Goal: Information Seeking & Learning: Check status

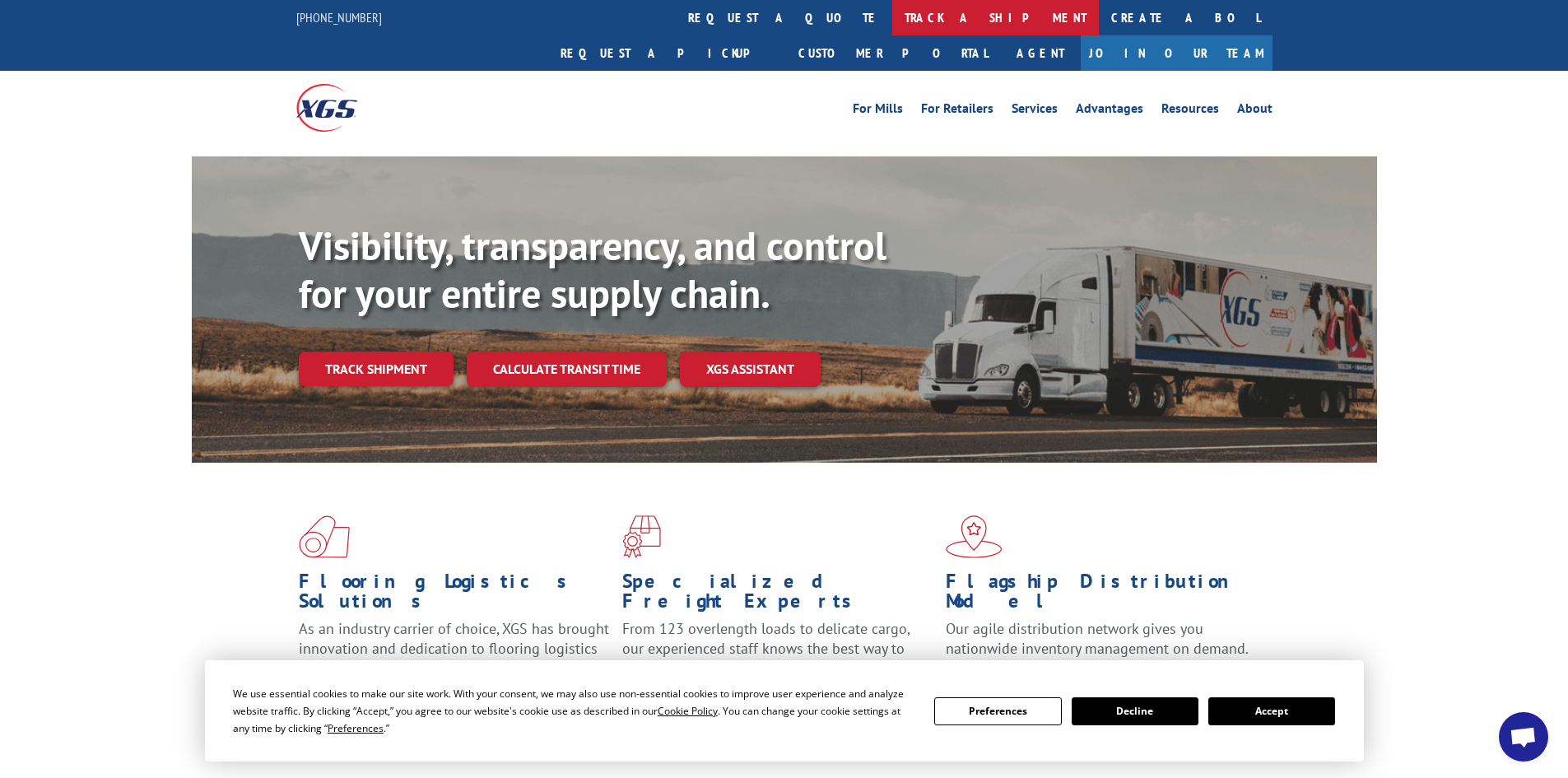
click at [892, 12] on link "track a shipment" at bounding box center [995, 17] width 206 height 35
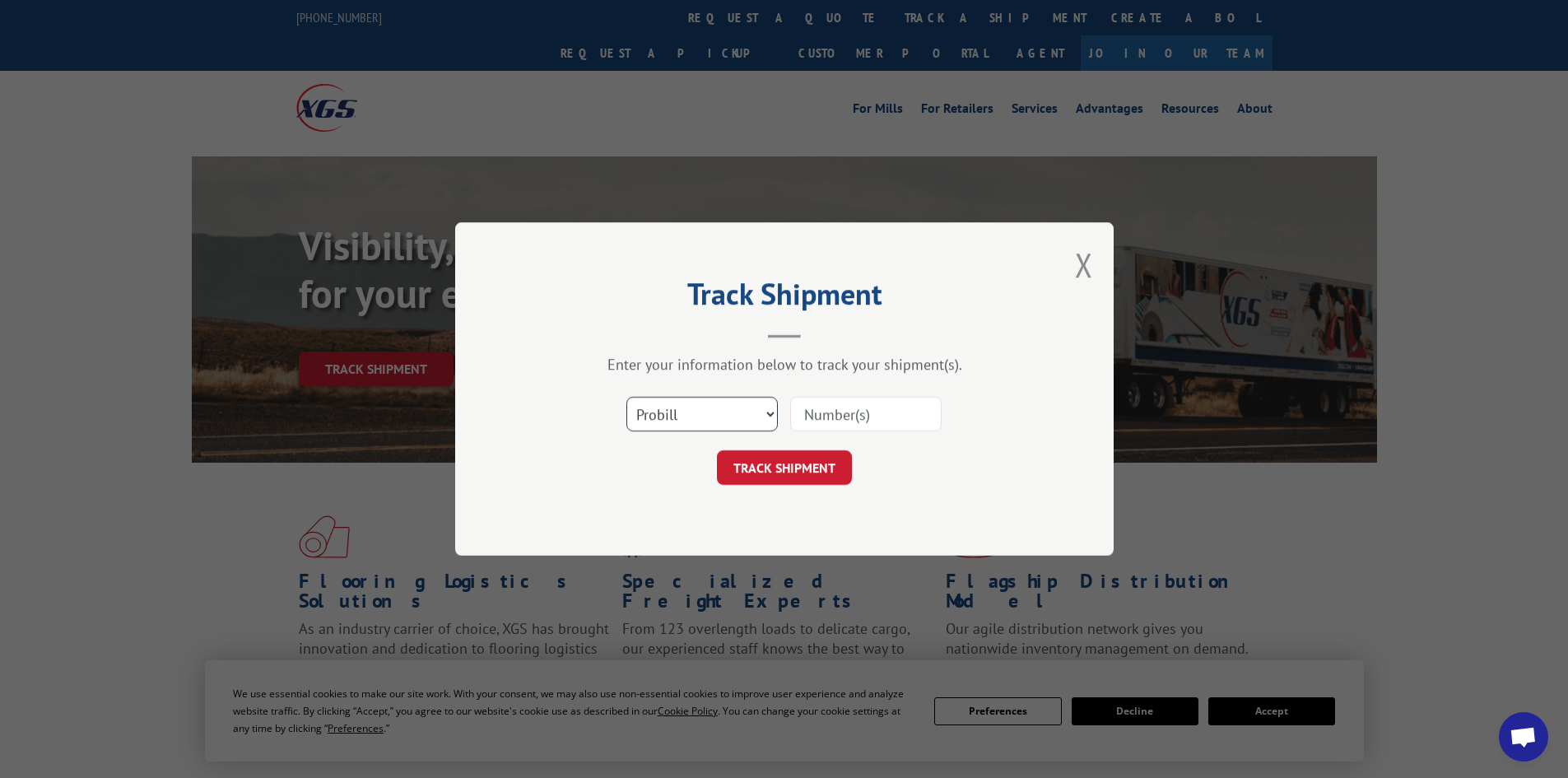
click at [774, 417] on select "Select category... Probill BOL PO" at bounding box center [702, 414] width 151 height 35
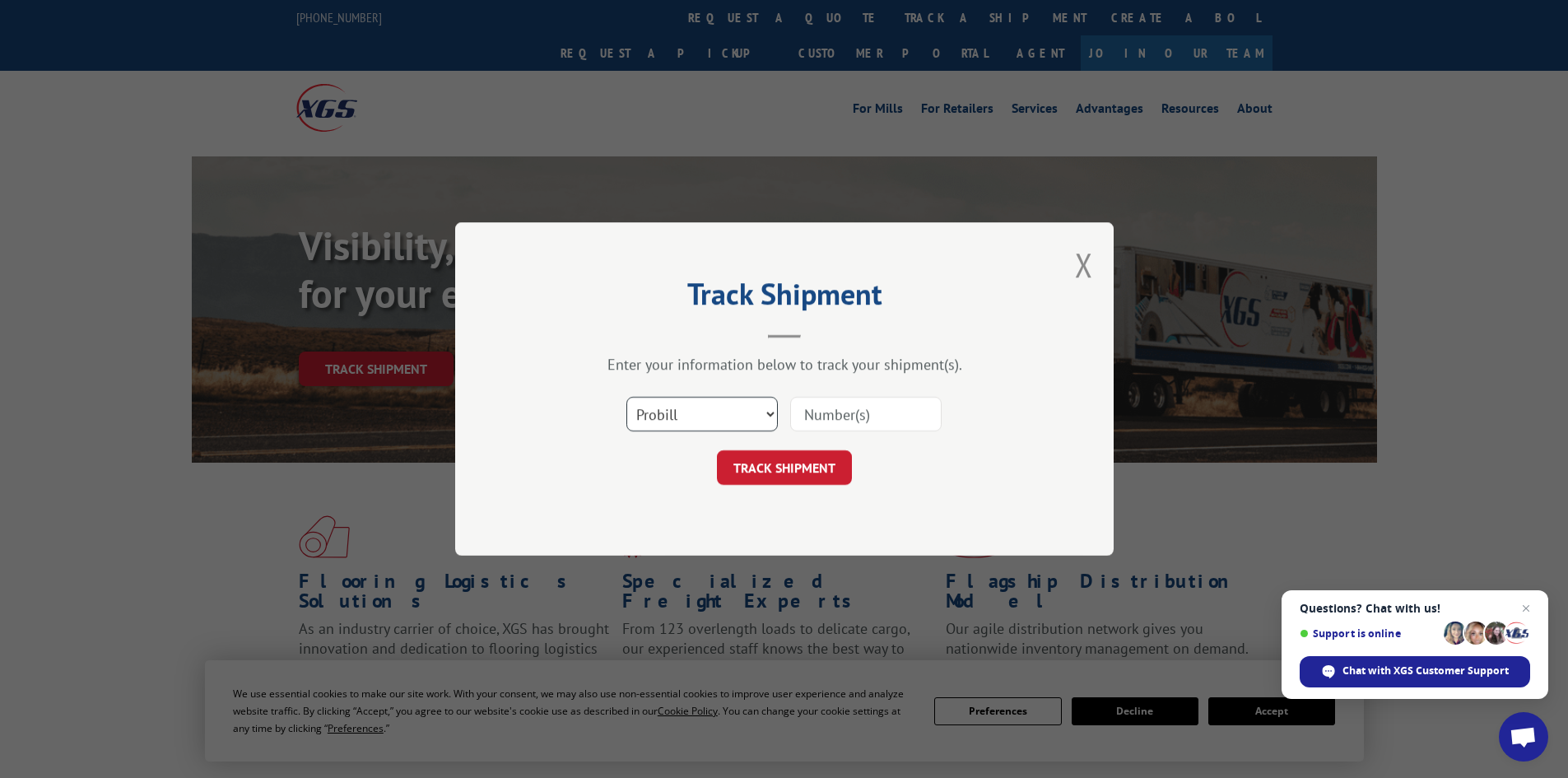
select select "bol"
click at [626, 397] on select "Select category... Probill BOL PO" at bounding box center [702, 414] width 151 height 35
click at [840, 411] on input at bounding box center [866, 414] width 151 height 35
paste input "6043054"
type input "6043054"
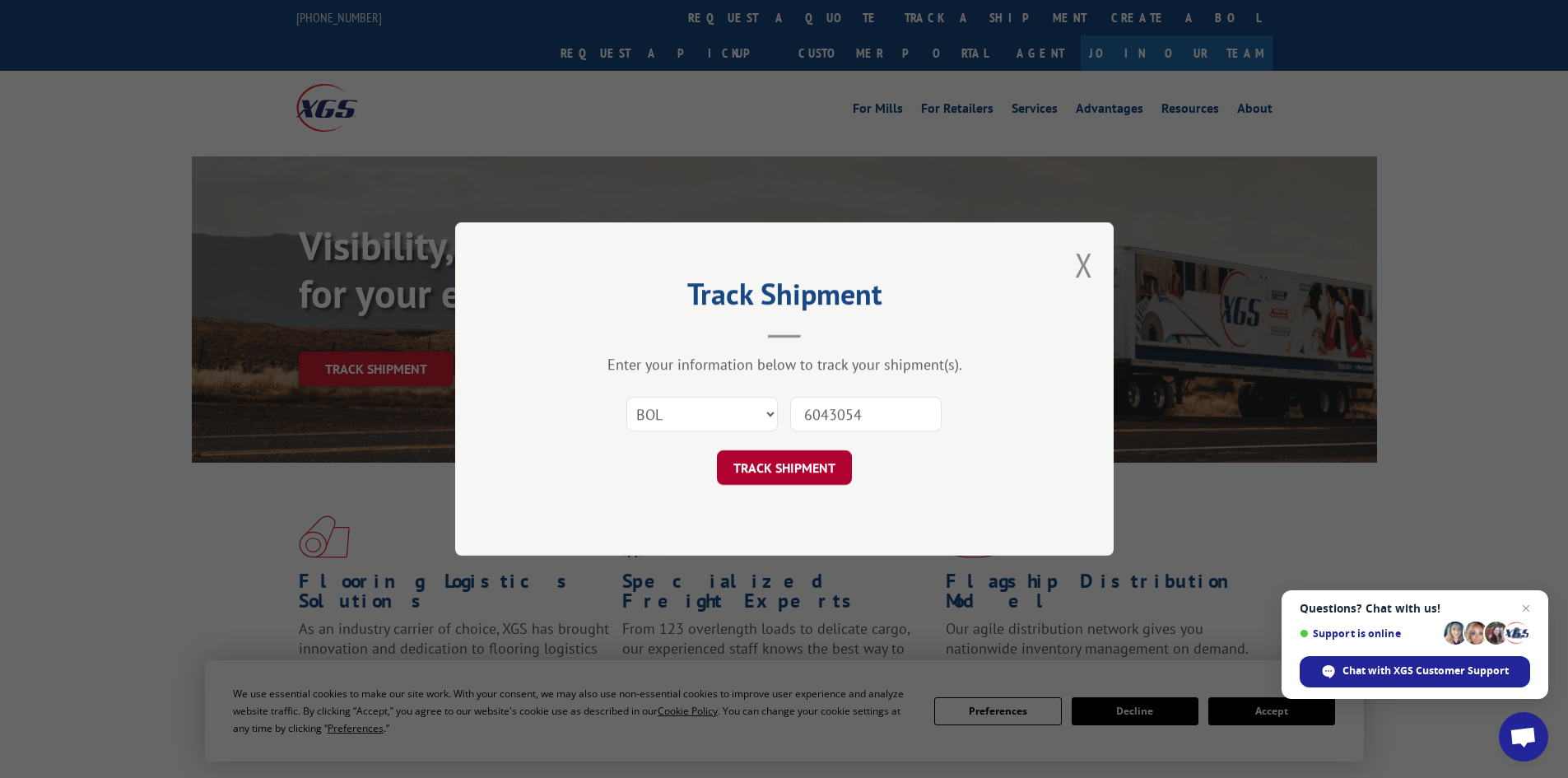
click at [801, 467] on button "TRACK SHIPMENT" at bounding box center [784, 468] width 135 height 35
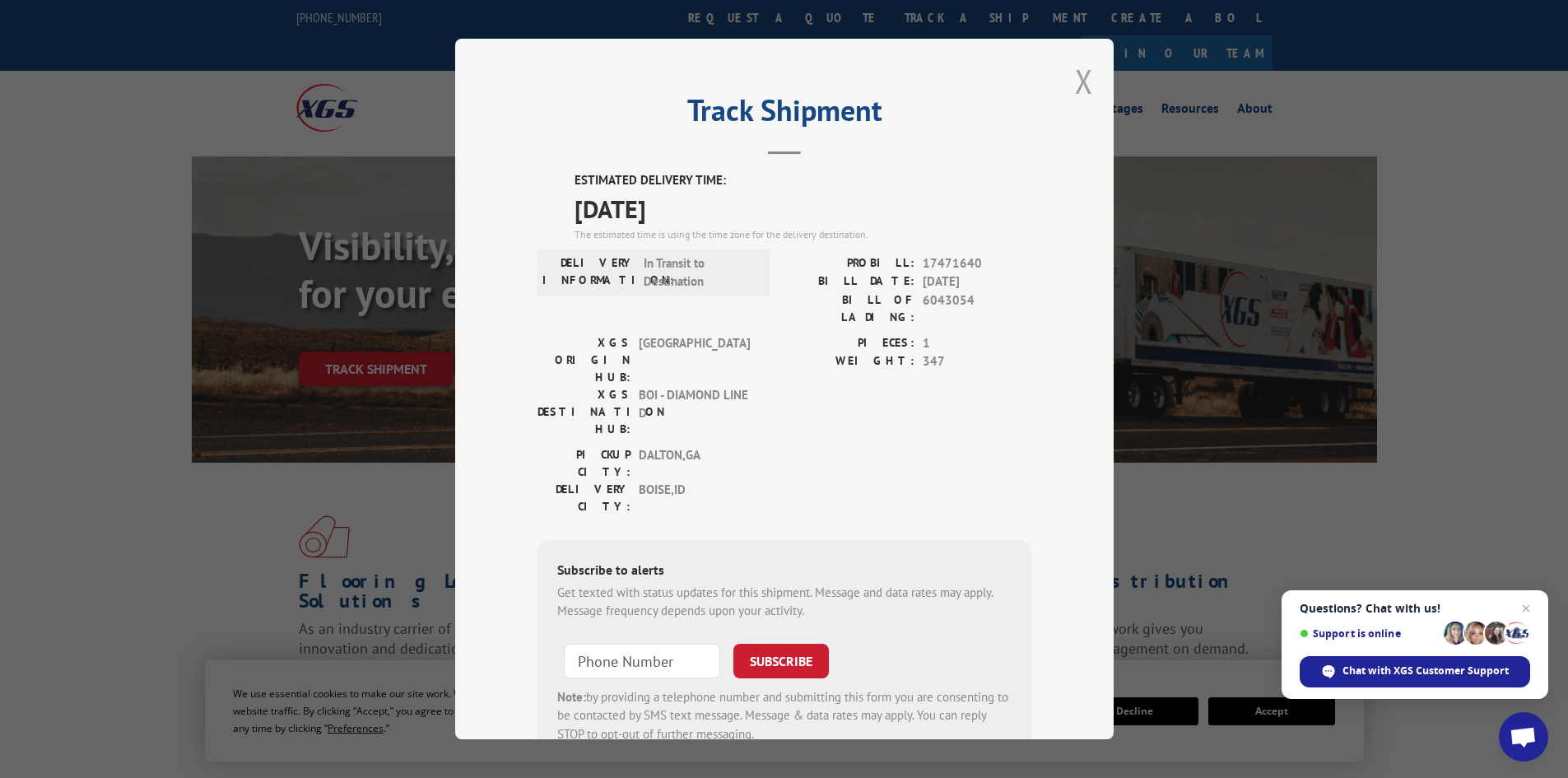
click at [1075, 83] on button "Close modal" at bounding box center [1084, 81] width 18 height 44
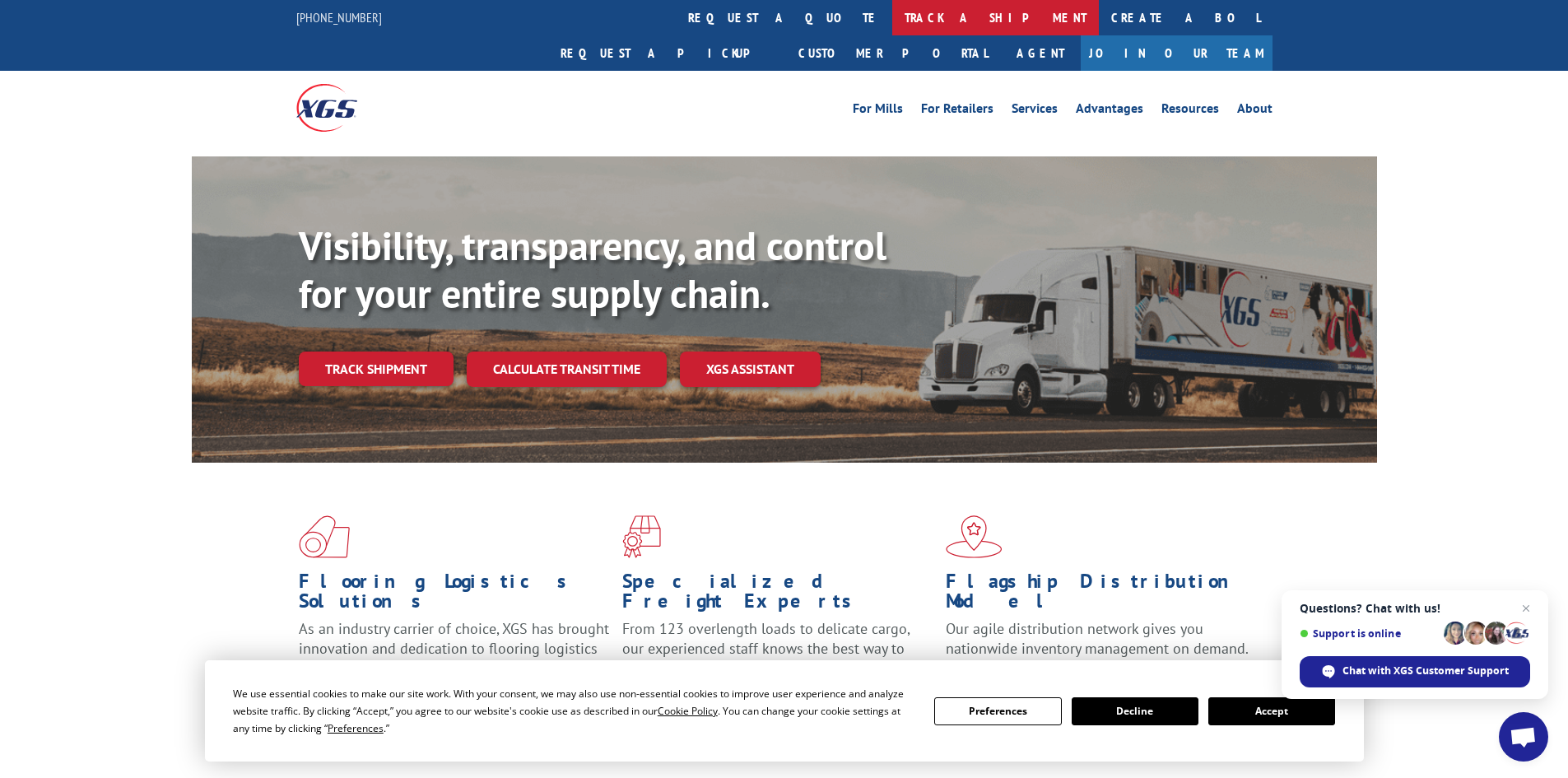
click at [892, 3] on link "track a shipment" at bounding box center [995, 17] width 206 height 35
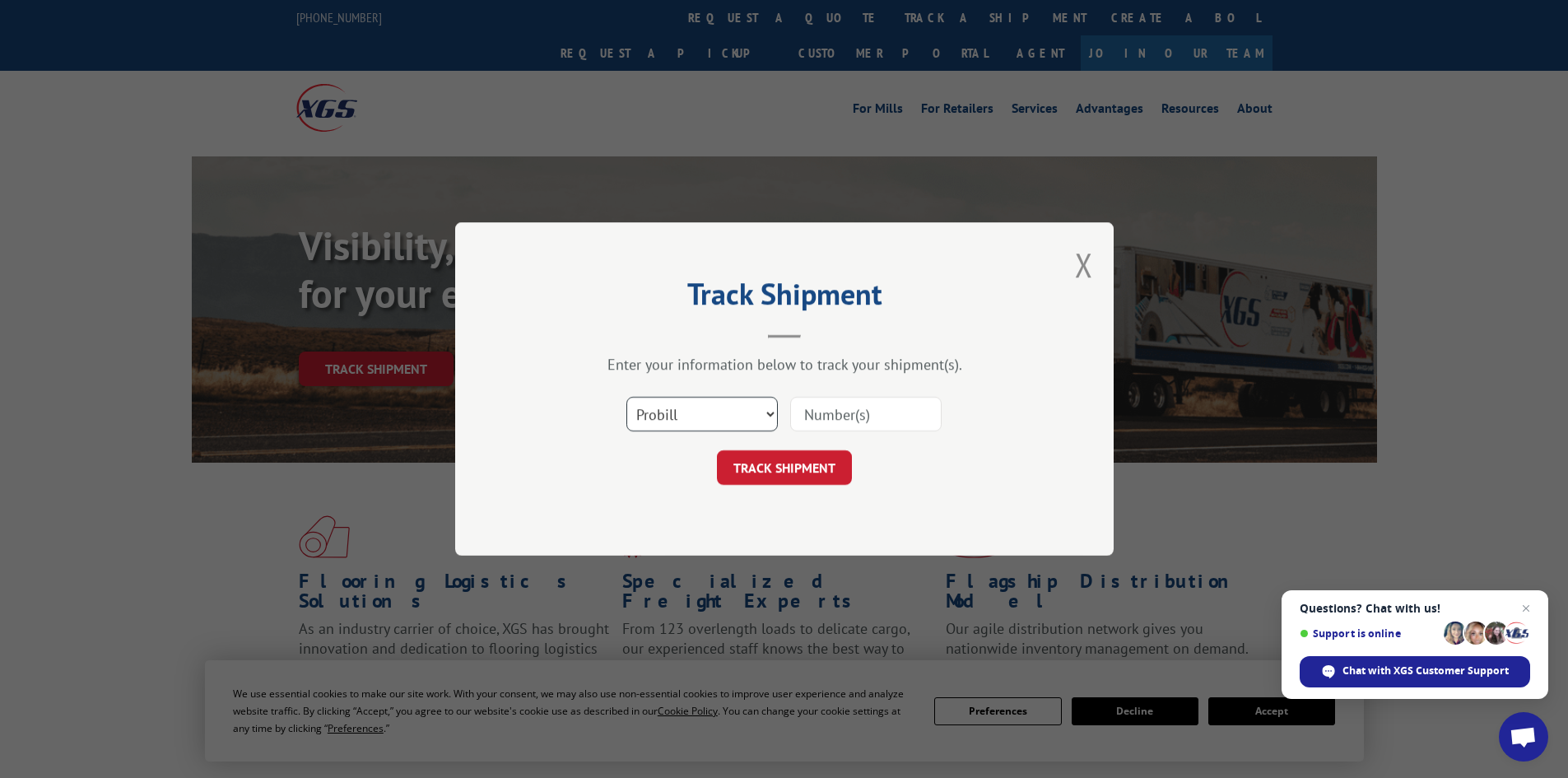
drag, startPoint x: 769, startPoint y: 412, endPoint x: 757, endPoint y: 418, distance: 13.4
click at [769, 413] on select "Select category... Probill BOL PO" at bounding box center [702, 414] width 151 height 35
select select "bol"
click at [626, 397] on select "Select category... Probill BOL PO" at bounding box center [702, 414] width 151 height 35
click at [818, 417] on input at bounding box center [866, 414] width 151 height 35
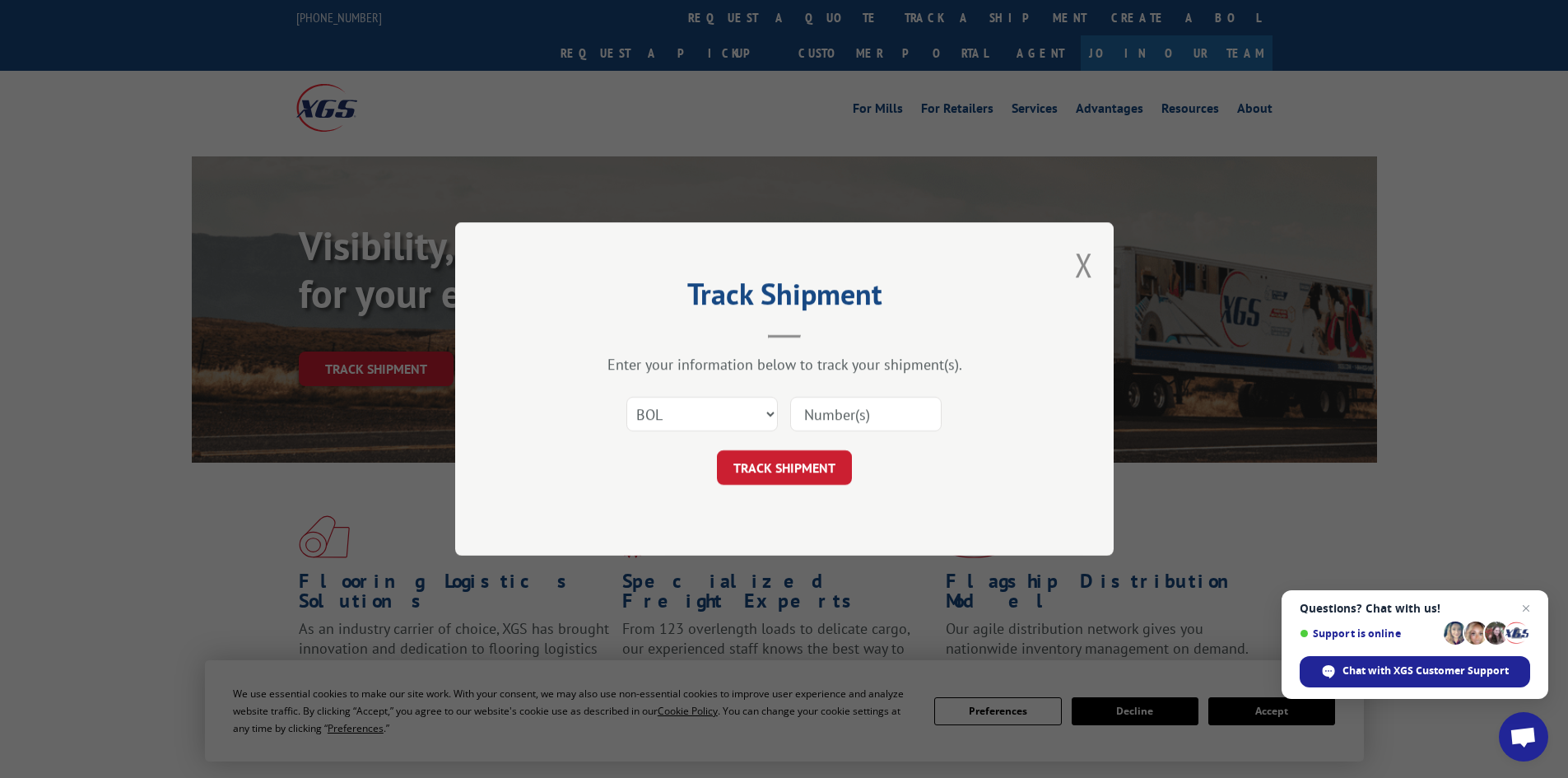
paste input "393032914540"
type input "393032914540"
drag, startPoint x: 831, startPoint y: 473, endPoint x: 800, endPoint y: 472, distance: 31.0
click at [814, 472] on button "TRACK SHIPMENT" at bounding box center [784, 468] width 135 height 35
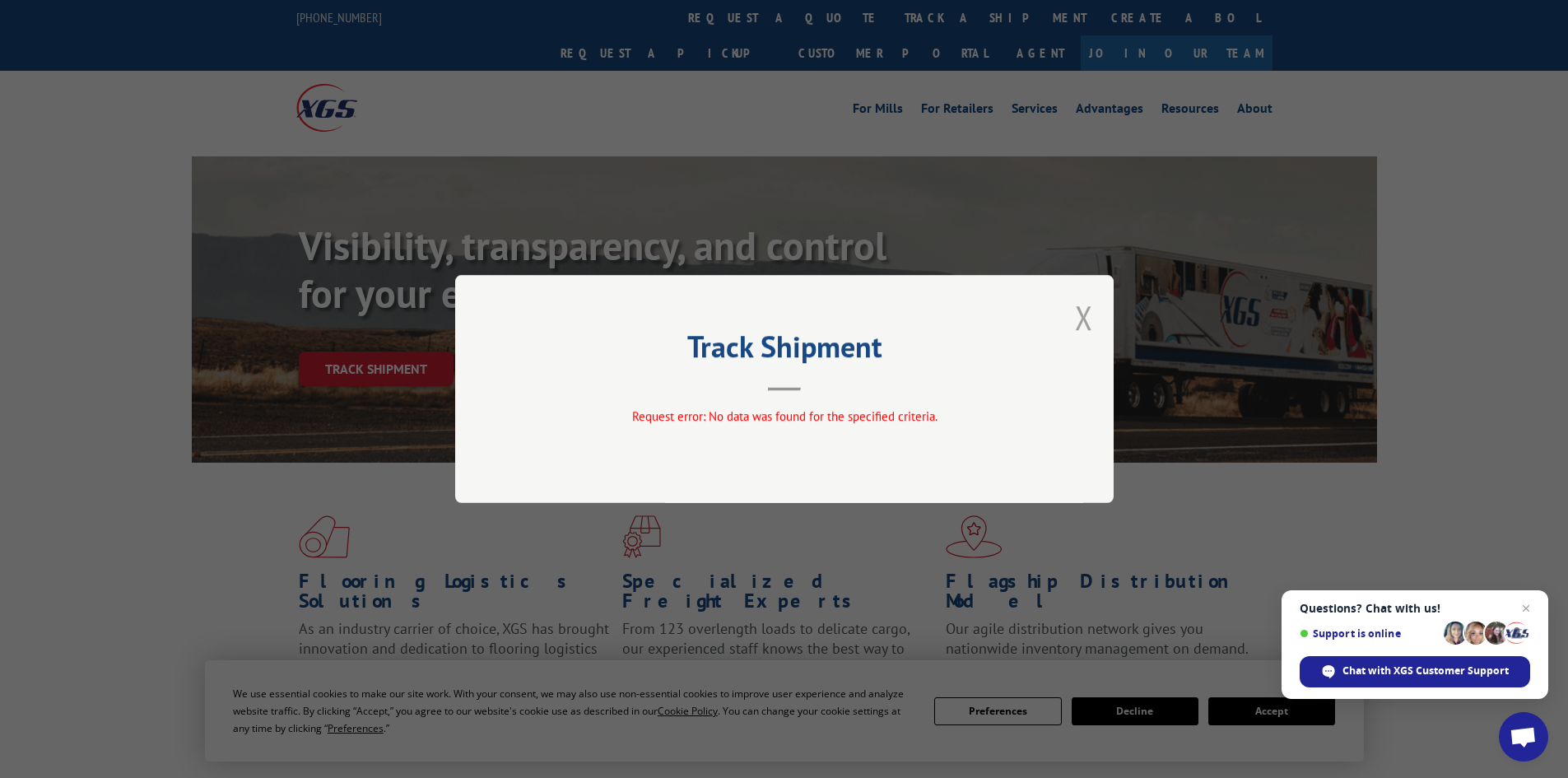
drag, startPoint x: 1084, startPoint y: 314, endPoint x: 813, endPoint y: 186, distance: 299.7
click at [1083, 314] on button "Close modal" at bounding box center [1084, 317] width 18 height 44
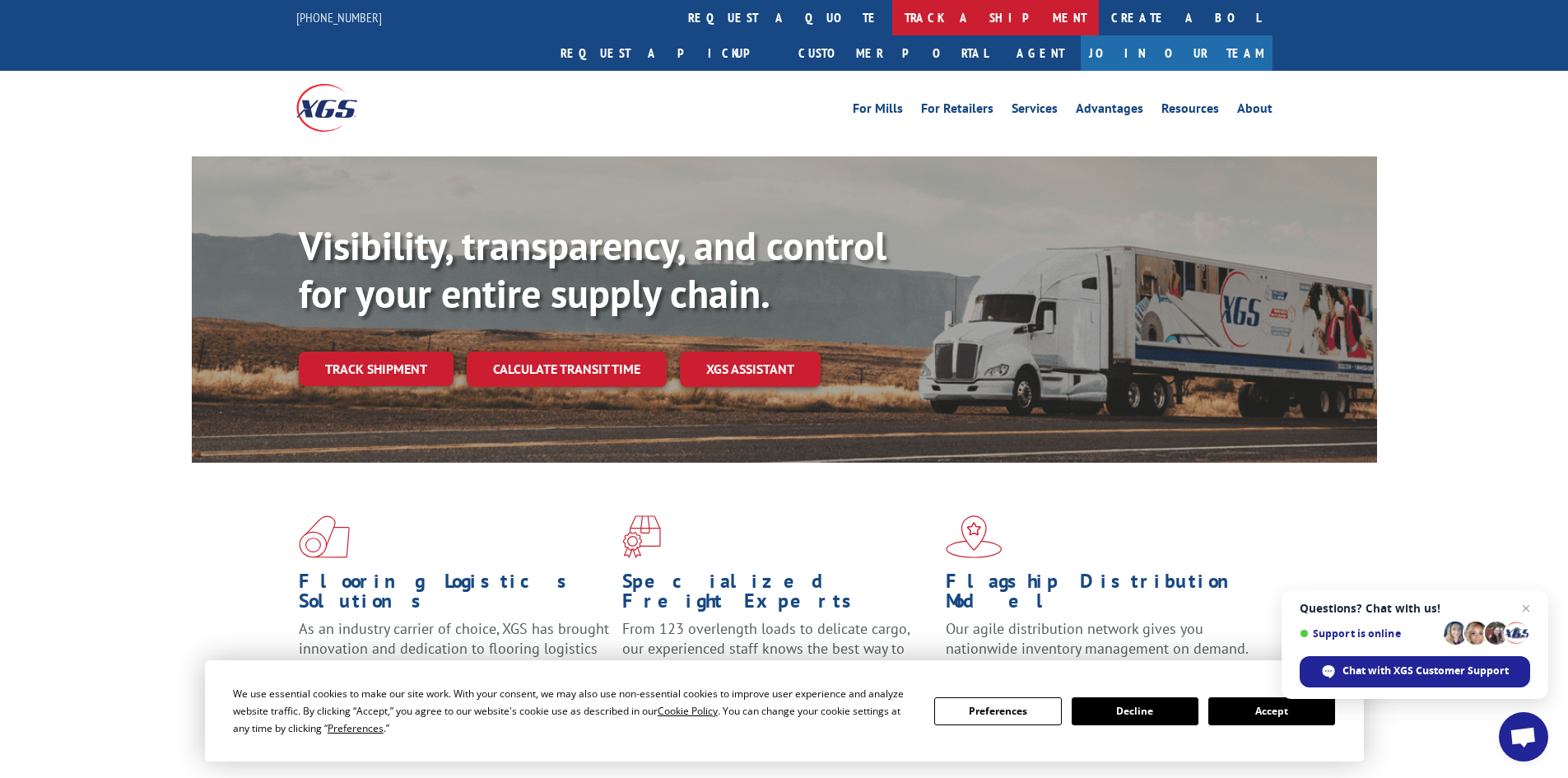
click at [892, 21] on link "track a shipment" at bounding box center [995, 17] width 206 height 35
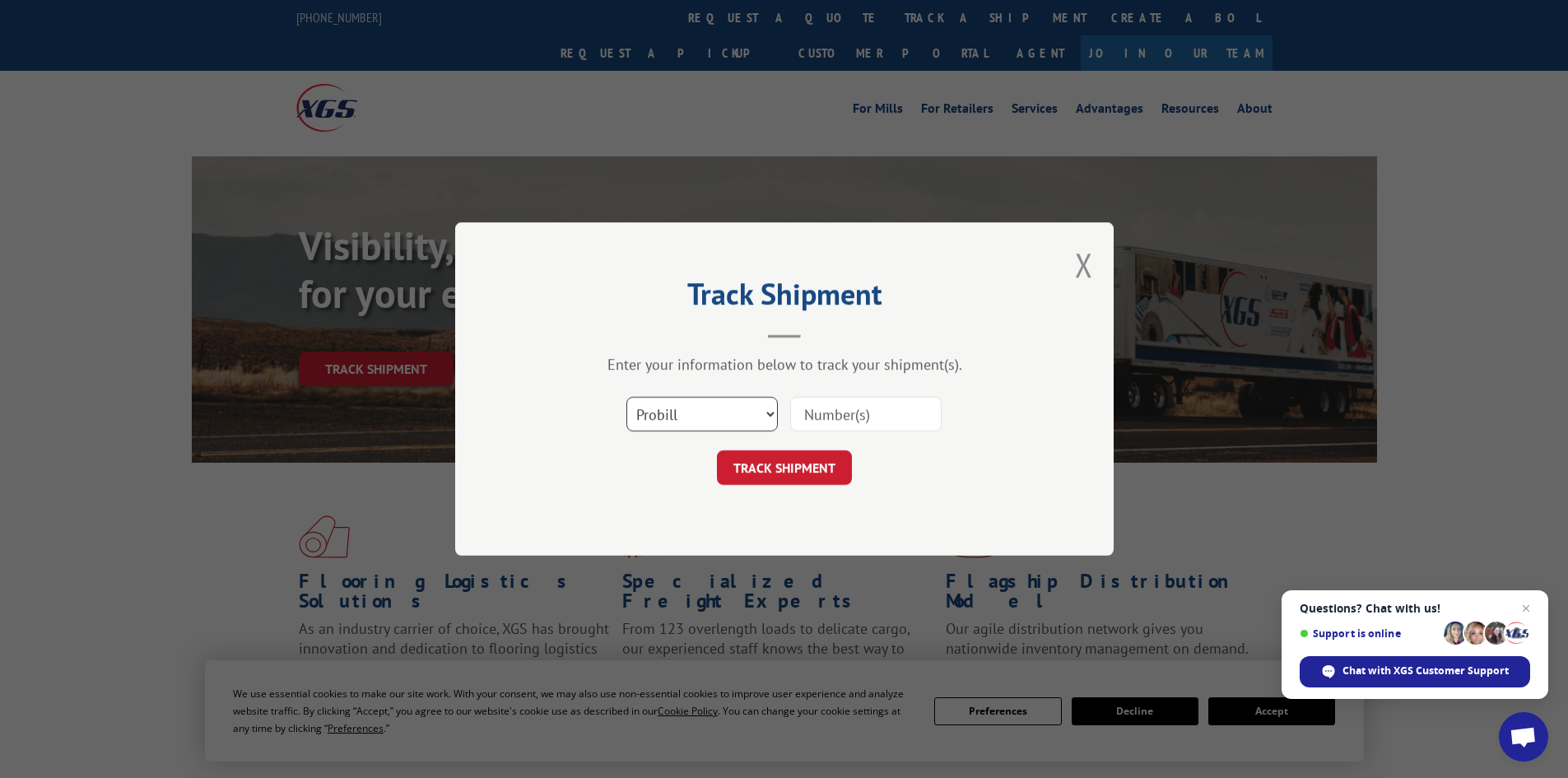
click at [767, 414] on select "Select category... Probill BOL PO" at bounding box center [702, 414] width 151 height 35
select select "bol"
click at [626, 397] on select "Select category... Probill BOL PO" at bounding box center [702, 414] width 151 height 35
click at [821, 407] on input at bounding box center [866, 414] width 151 height 35
paste input "6044742"
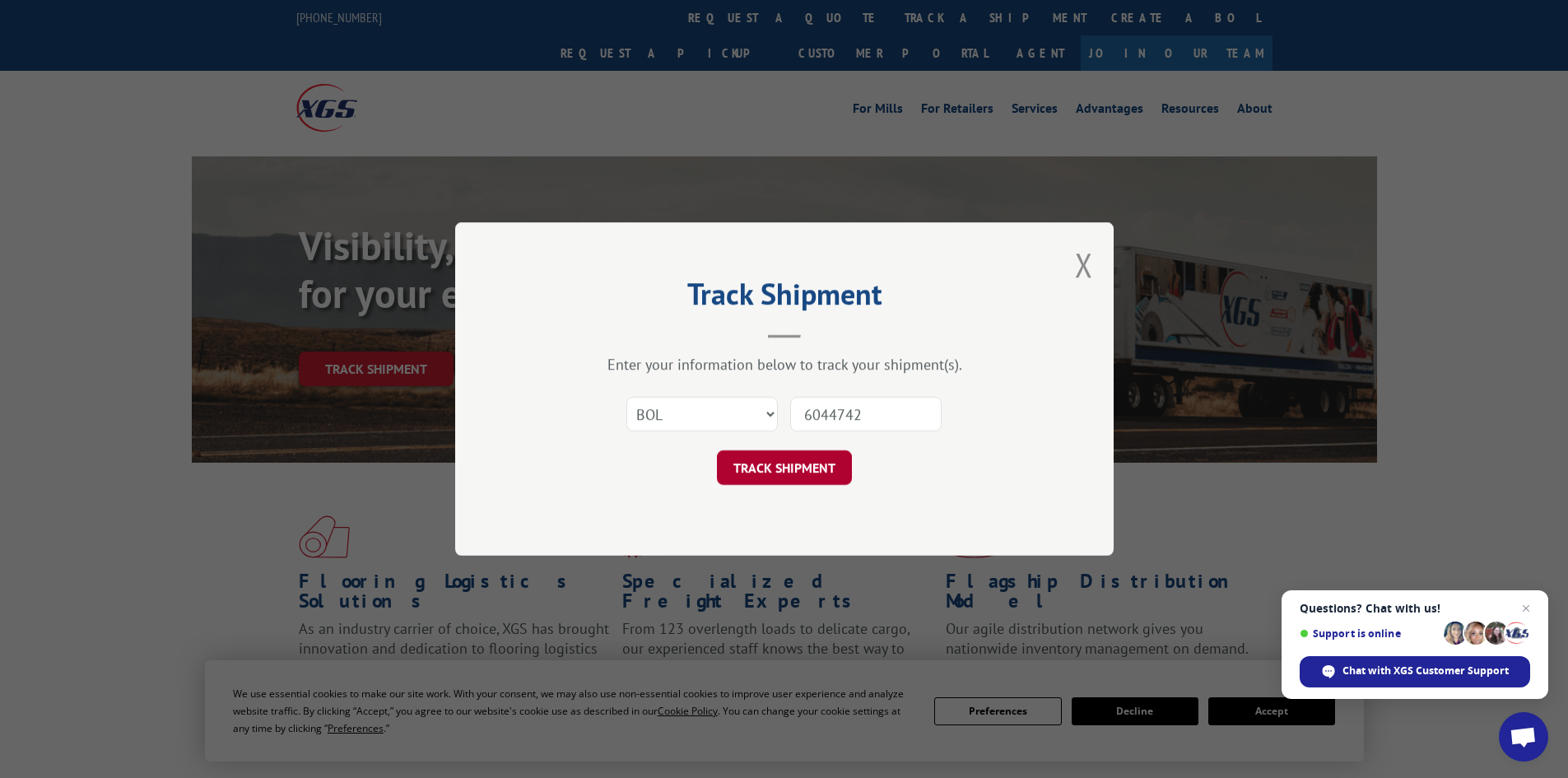
type input "6044742"
click at [790, 481] on button "TRACK SHIPMENT" at bounding box center [784, 468] width 135 height 35
